Goal: Information Seeking & Learning: Learn about a topic

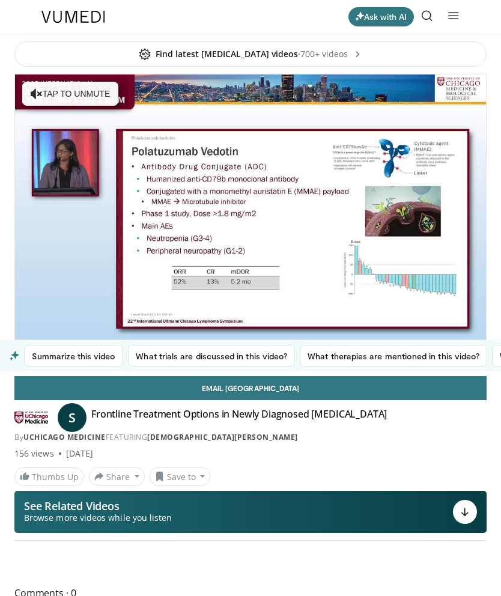
click at [71, 358] on button "Summarize this video" at bounding box center [73, 356] width 99 height 22
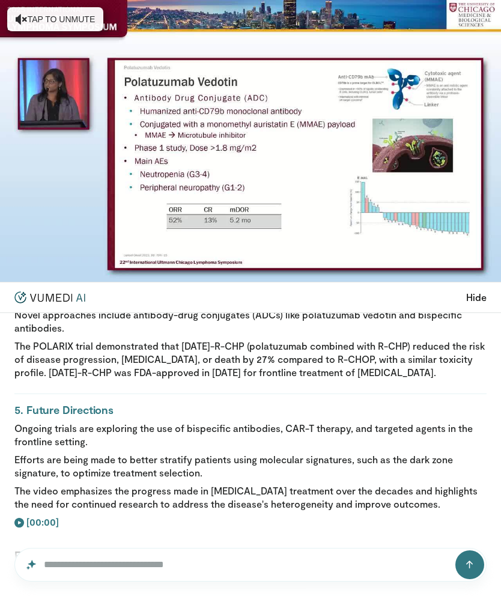
scroll to position [454, 0]
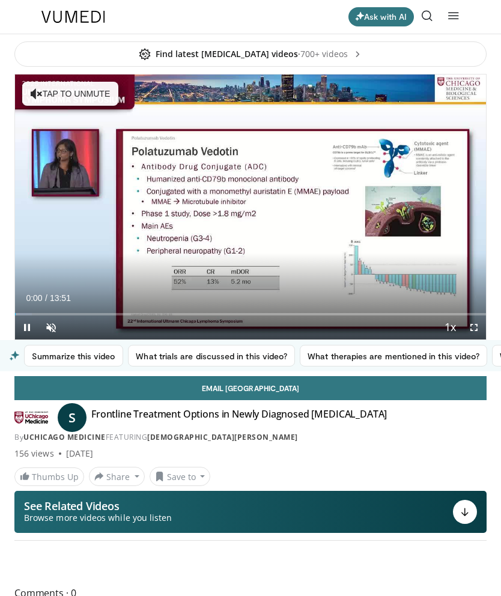
click at [83, 359] on button "Summarize this video" at bounding box center [73, 356] width 99 height 22
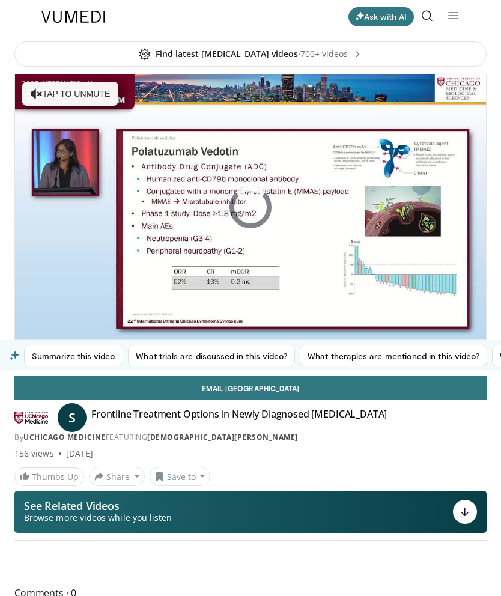
click at [59, 354] on button "Summarize this video" at bounding box center [73, 356] width 99 height 22
